Goal: Information Seeking & Learning: Learn about a topic

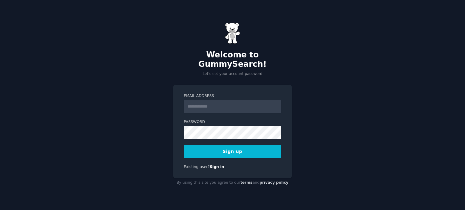
click at [225, 101] on input "Email Address" at bounding box center [232, 106] width 97 height 13
type input "**********"
click at [237, 146] on button "Sign up" at bounding box center [232, 152] width 97 height 13
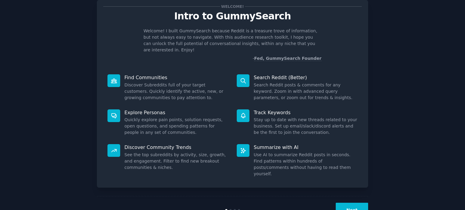
scroll to position [26, 0]
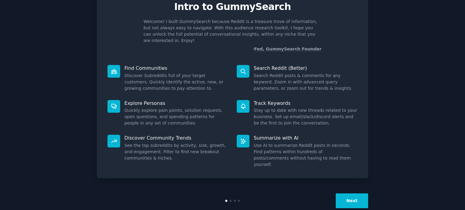
click at [347, 194] on button "Next" at bounding box center [352, 201] width 32 height 15
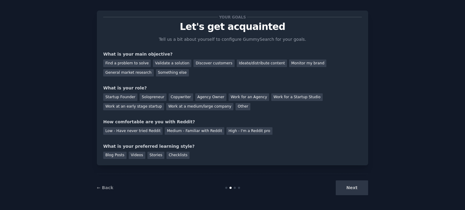
scroll to position [6, 0]
click at [247, 65] on div "Ideate/distribute content" at bounding box center [262, 64] width 50 height 8
click at [351, 64] on div "Find a problem to solve Validate a solution Discover customers Ideate/distribut…" at bounding box center [232, 67] width 258 height 19
click at [154, 70] on div "General market research" at bounding box center [128, 74] width 51 height 8
click at [251, 62] on div "Ideate/distribute content" at bounding box center [262, 64] width 50 height 8
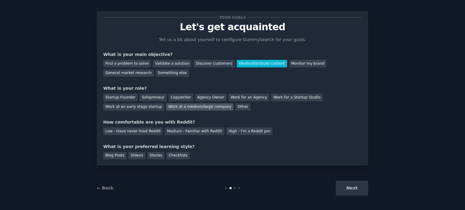
click at [166, 109] on div "Work at a medium/large company" at bounding box center [199, 107] width 67 height 8
click at [243, 130] on div "High - I'm a Reddit pro" at bounding box center [249, 132] width 46 height 8
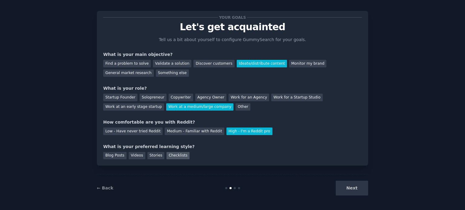
click at [167, 156] on div "Checklists" at bounding box center [177, 156] width 23 height 8
click at [343, 190] on button "Next" at bounding box center [352, 188] width 32 height 15
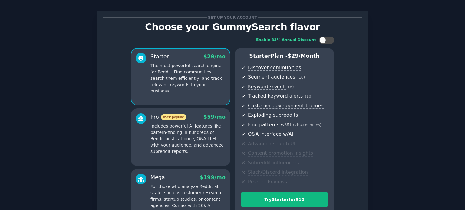
scroll to position [80, 0]
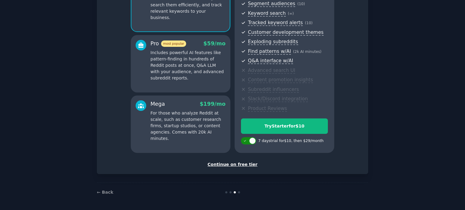
click at [248, 141] on div at bounding box center [248, 140] width 15 height 7
checkbox input "false"
click at [236, 166] on div "Continue on free tier" at bounding box center [232, 165] width 258 height 6
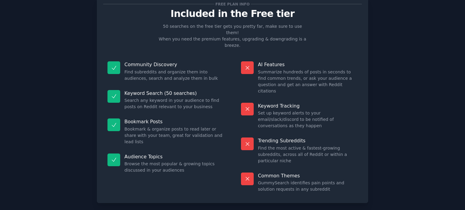
scroll to position [25, 0]
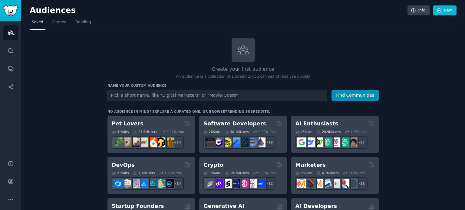
click at [222, 95] on input "text" at bounding box center [217, 95] width 220 height 11
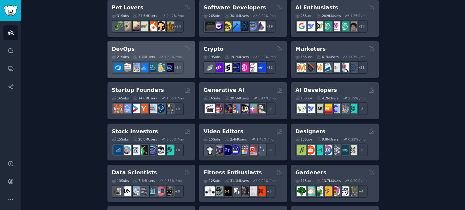
scroll to position [151, 0]
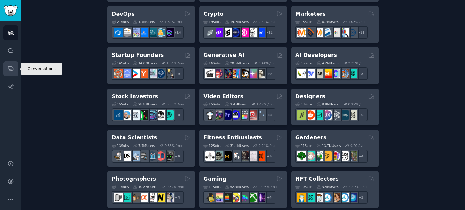
click at [11, 71] on icon "Sidebar" at bounding box center [11, 69] width 6 height 6
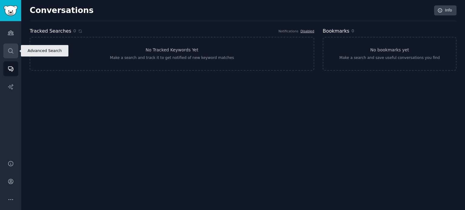
click at [13, 49] on icon "Sidebar" at bounding box center [11, 51] width 6 height 6
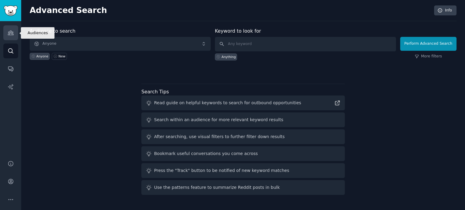
click at [9, 29] on link "Audiences" at bounding box center [10, 32] width 15 height 15
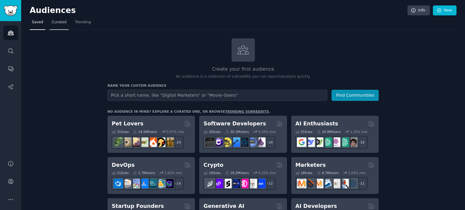
click at [56, 21] on span "Curated" at bounding box center [59, 22] width 15 height 5
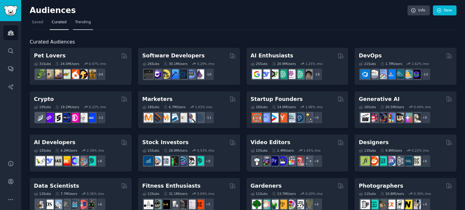
click at [77, 23] on span "Trending" at bounding box center [83, 22] width 16 height 5
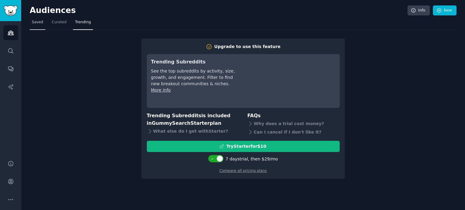
click at [33, 24] on span "Saved" at bounding box center [37, 22] width 11 height 5
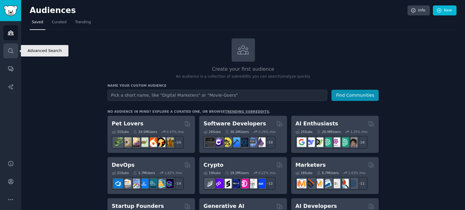
click at [12, 49] on icon "Sidebar" at bounding box center [11, 51] width 6 height 6
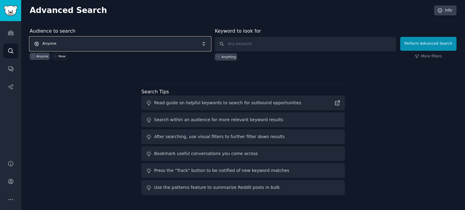
click at [70, 43] on span "Anyone" at bounding box center [120, 44] width 181 height 14
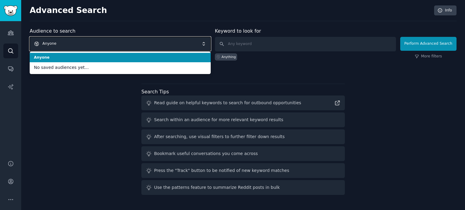
click at [74, 42] on span "Anyone" at bounding box center [120, 44] width 181 height 14
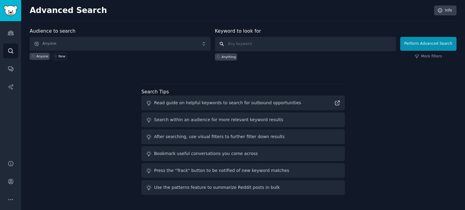
click at [272, 44] on input "text" at bounding box center [305, 44] width 181 height 15
type input "cozumel"
click at [435, 56] on link "More filters" at bounding box center [428, 56] width 27 height 5
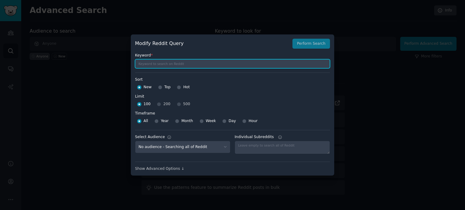
click at [174, 64] on input "text" at bounding box center [232, 63] width 195 height 9
type input "cozumel"
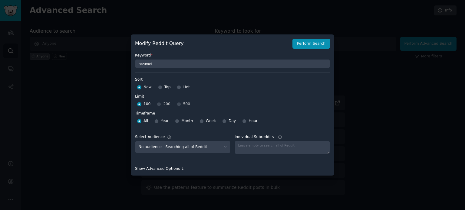
click at [158, 169] on div "Show Advanced Options ↓" at bounding box center [232, 168] width 195 height 5
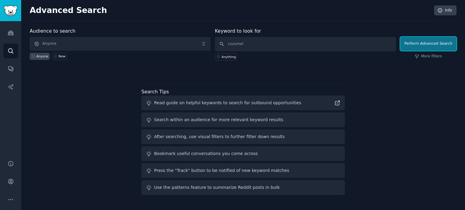
click at [428, 43] on button "Perform Advanced Search" at bounding box center [428, 44] width 56 height 14
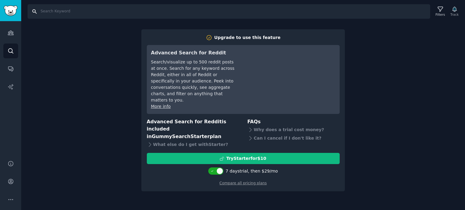
click at [75, 16] on input "Search" at bounding box center [229, 11] width 402 height 15
type input "cozumel"
click at [75, 16] on input "cozumel" at bounding box center [229, 11] width 402 height 15
click at [78, 34] on div "Search cozumel Filters Track Upgrade to use this feature Advanced Search for Re…" at bounding box center [243, 105] width 444 height 210
click at [7, 31] on link "Audiences" at bounding box center [10, 32] width 15 height 15
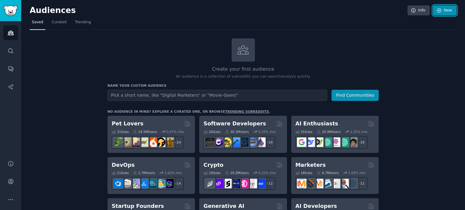
click at [448, 15] on link "New" at bounding box center [445, 10] width 24 height 10
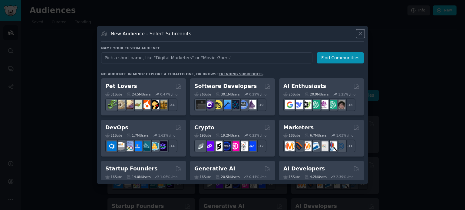
click at [359, 33] on icon at bounding box center [360, 34] width 6 height 6
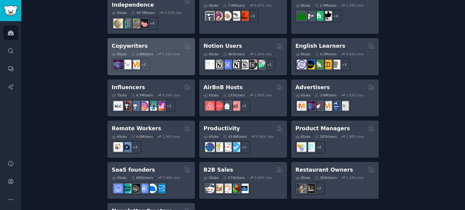
scroll to position [487, 0]
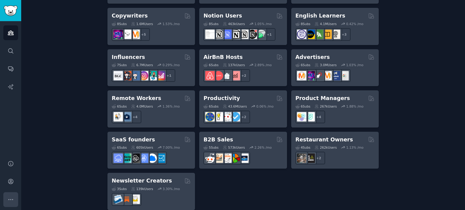
click at [15, 197] on button "More" at bounding box center [10, 199] width 15 height 15
click at [8, 181] on icon "Sidebar" at bounding box center [11, 182] width 6 height 6
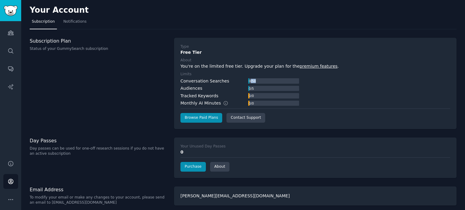
drag, startPoint x: 250, startPoint y: 82, endPoint x: 267, endPoint y: 80, distance: 17.1
click at [267, 80] on div "0 / 50" at bounding box center [273, 80] width 51 height 5
click at [15, 34] on link "Audiences" at bounding box center [10, 32] width 15 height 15
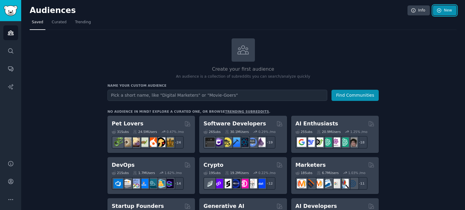
click at [438, 11] on icon at bounding box center [438, 10] width 5 height 5
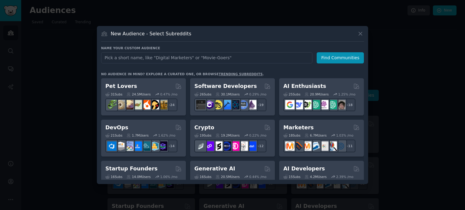
click at [246, 60] on input "text" at bounding box center [206, 57] width 211 height 11
type input "cozumel"
click at [338, 61] on button "Find Communities" at bounding box center [340, 57] width 47 height 11
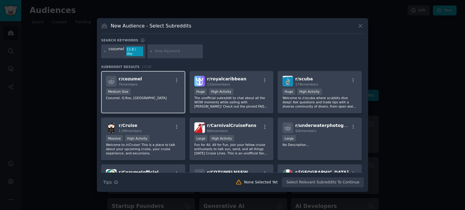
click at [156, 84] on div "r/ cozumel 7k members" at bounding box center [143, 81] width 74 height 11
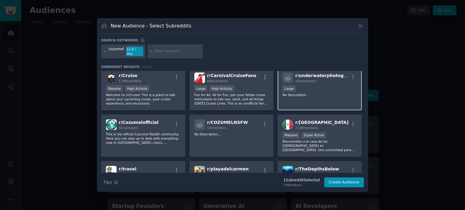
scroll to position [61, 0]
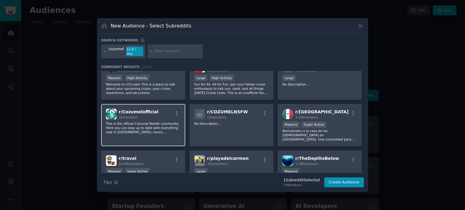
click at [162, 112] on div "r/ Cozumelofficial 31 members" at bounding box center [143, 114] width 74 height 11
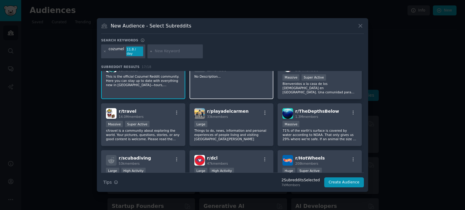
scroll to position [121, 0]
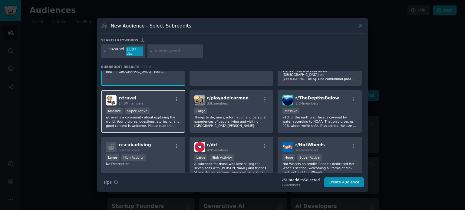
click at [160, 95] on div "r/ travel 14.0M members" at bounding box center [143, 100] width 74 height 11
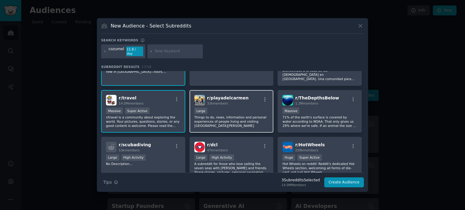
click at [237, 101] on div "33k members" at bounding box center [227, 103] width 41 height 4
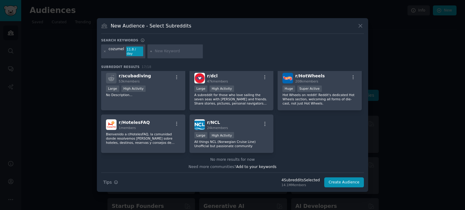
scroll to position [0, 0]
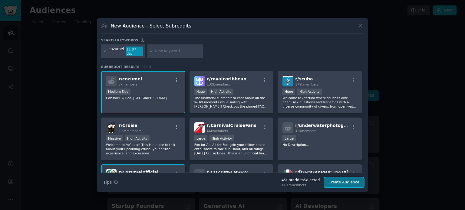
click at [353, 179] on button "Create Audience" at bounding box center [344, 183] width 40 height 10
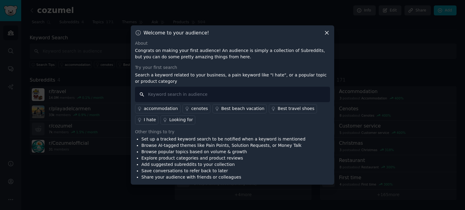
click at [177, 98] on input "text" at bounding box center [232, 94] width 195 height 15
type input "best"
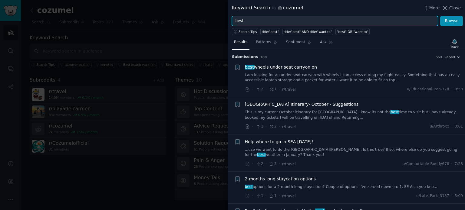
click at [262, 22] on input "best" at bounding box center [335, 21] width 206 height 10
type input "best cozumel"
click at [440, 16] on button "Browse" at bounding box center [451, 21] width 23 height 10
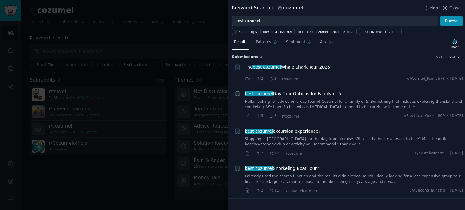
click at [300, 93] on span "best cozumel Day Tour Options for Family of 5" at bounding box center [293, 94] width 96 height 6
